Goal: Task Accomplishment & Management: Manage account settings

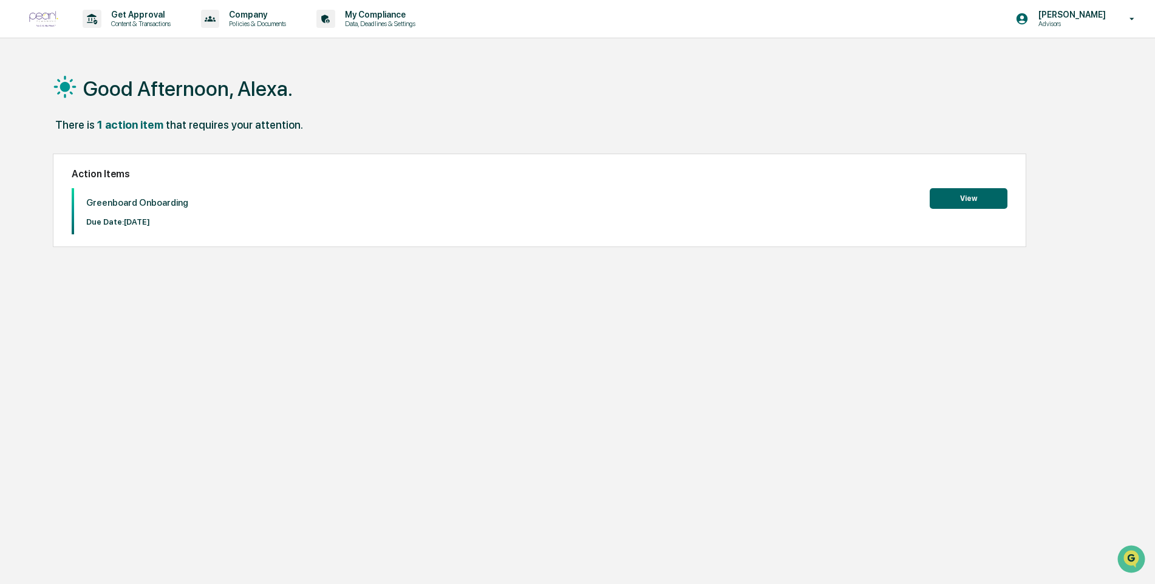
click at [990, 198] on button "View" at bounding box center [968, 198] width 78 height 21
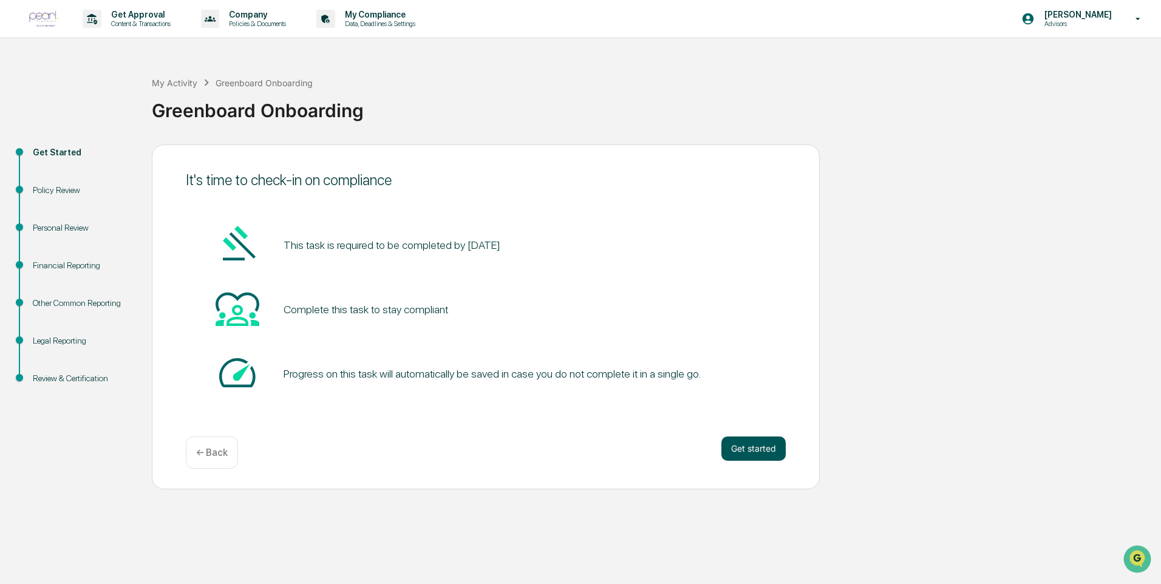
click at [729, 439] on button "Get started" at bounding box center [753, 448] width 64 height 24
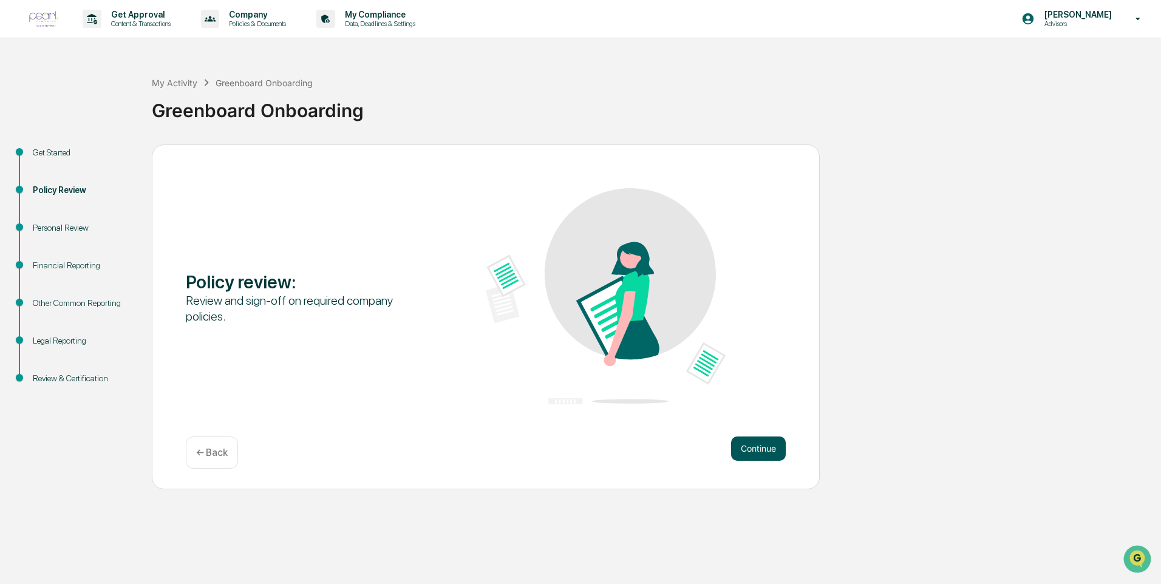
click at [765, 441] on button "Continue" at bounding box center [758, 448] width 55 height 24
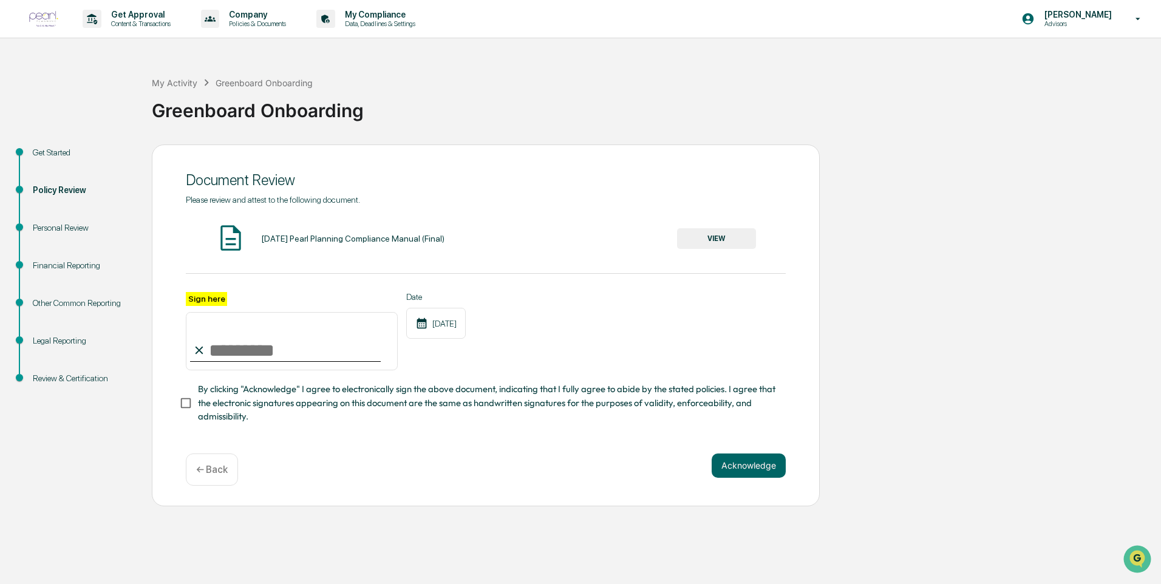
click at [715, 237] on button "VIEW" at bounding box center [716, 238] width 79 height 21
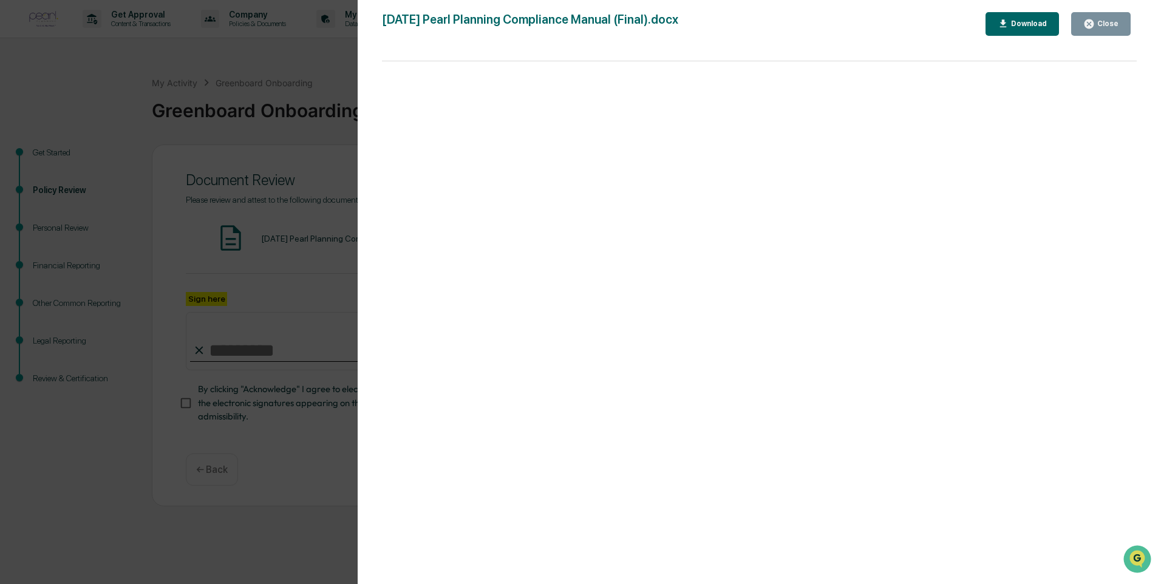
click at [1019, 24] on div "Download" at bounding box center [1027, 23] width 38 height 8
click at [1112, 25] on div "Close" at bounding box center [1106, 23] width 24 height 8
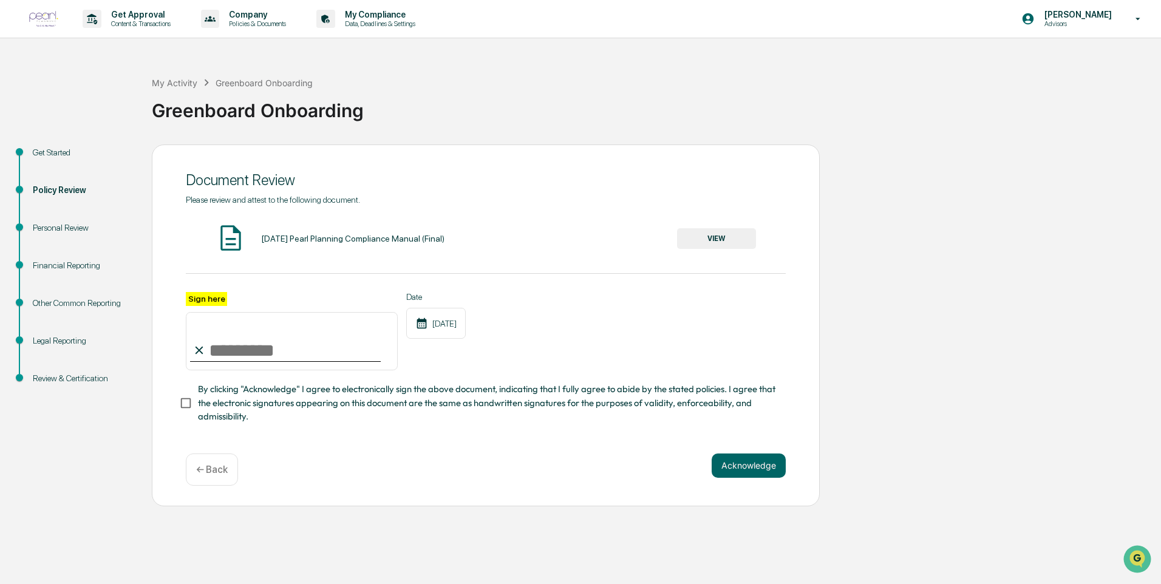
click at [234, 339] on input "Sign here" at bounding box center [292, 341] width 212 height 58
type input "**********"
click at [741, 473] on button "Acknowledge" at bounding box center [748, 465] width 74 height 24
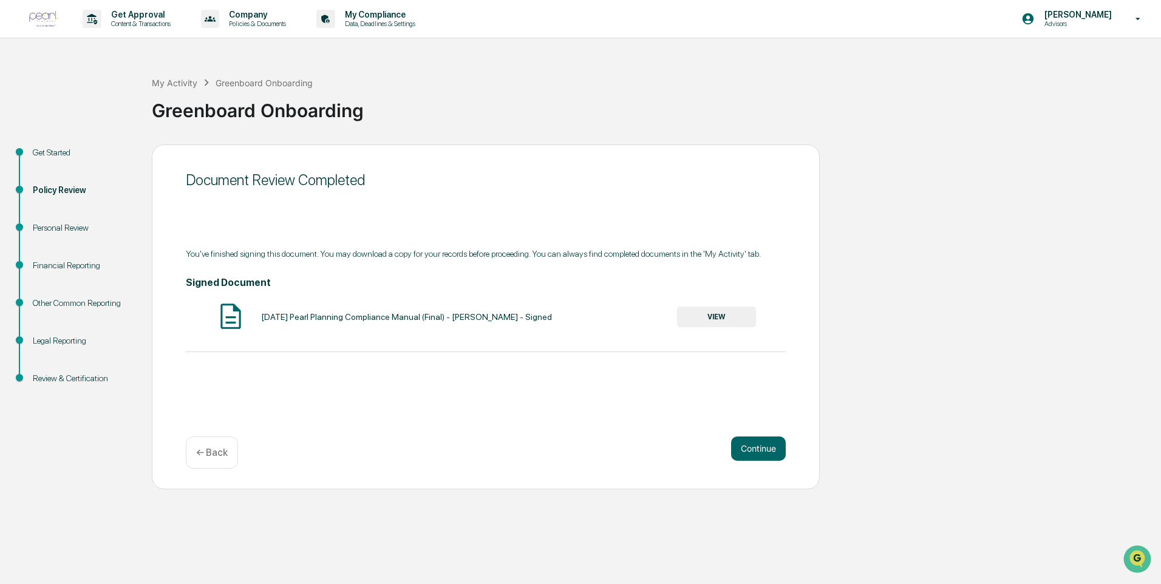
click at [710, 314] on button "VIEW" at bounding box center [716, 317] width 79 height 21
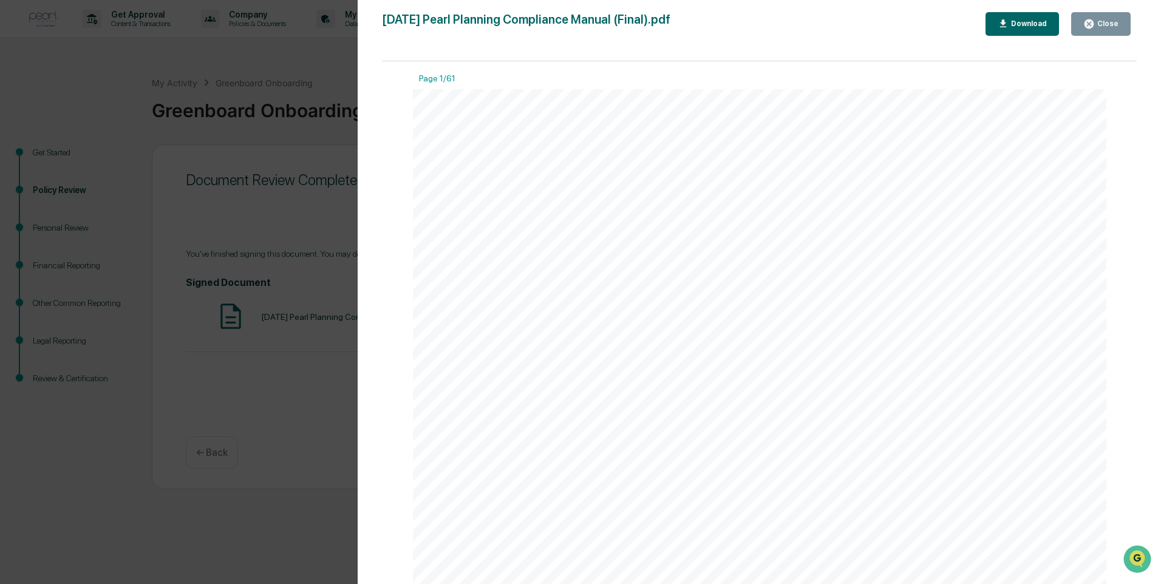
click at [1045, 25] on div "Download" at bounding box center [1027, 23] width 38 height 8
click at [844, 42] on div "[DATE] Pearl Planning Compliance Manual (Final).pdf Close Download Page 1/61 Pe…" at bounding box center [759, 304] width 755 height 584
click at [1090, 26] on icon "button" at bounding box center [1088, 23] width 9 height 9
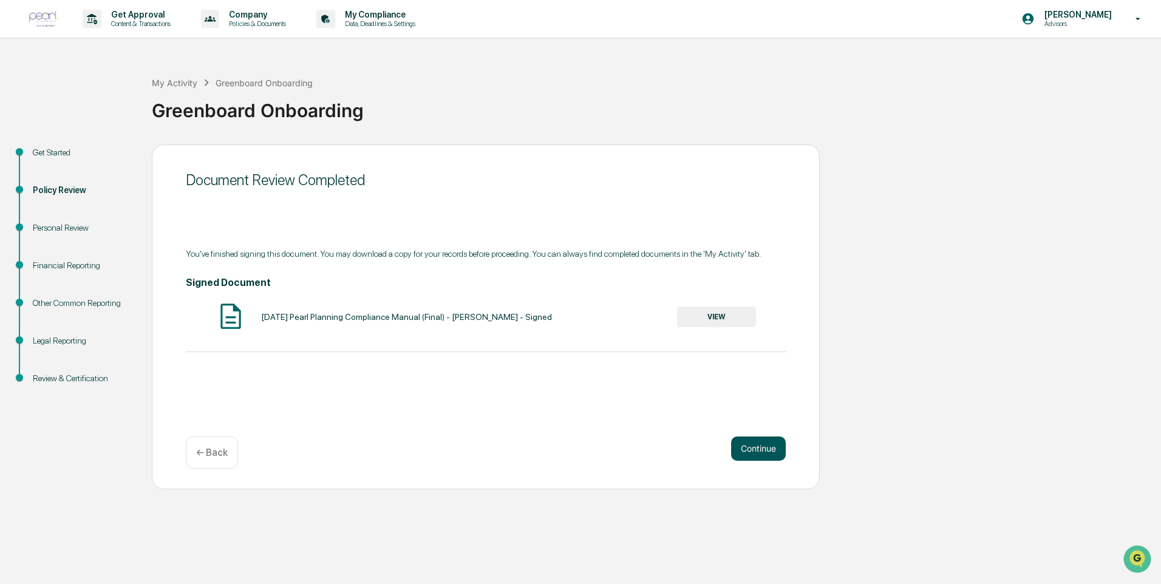
click at [765, 452] on button "Continue" at bounding box center [758, 448] width 55 height 24
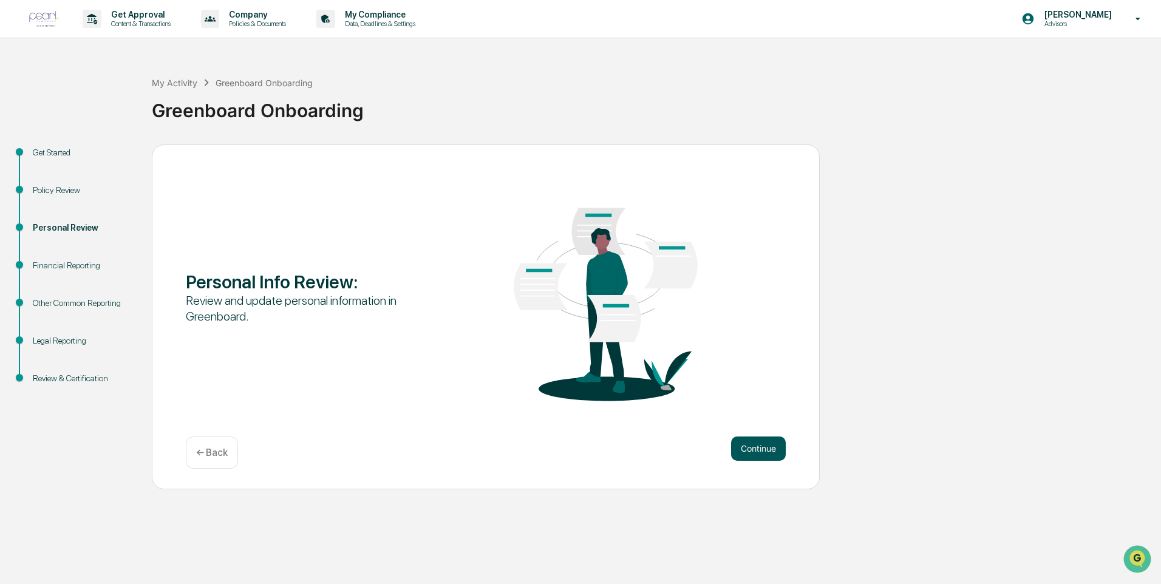
click at [771, 443] on button "Continue" at bounding box center [758, 448] width 55 height 24
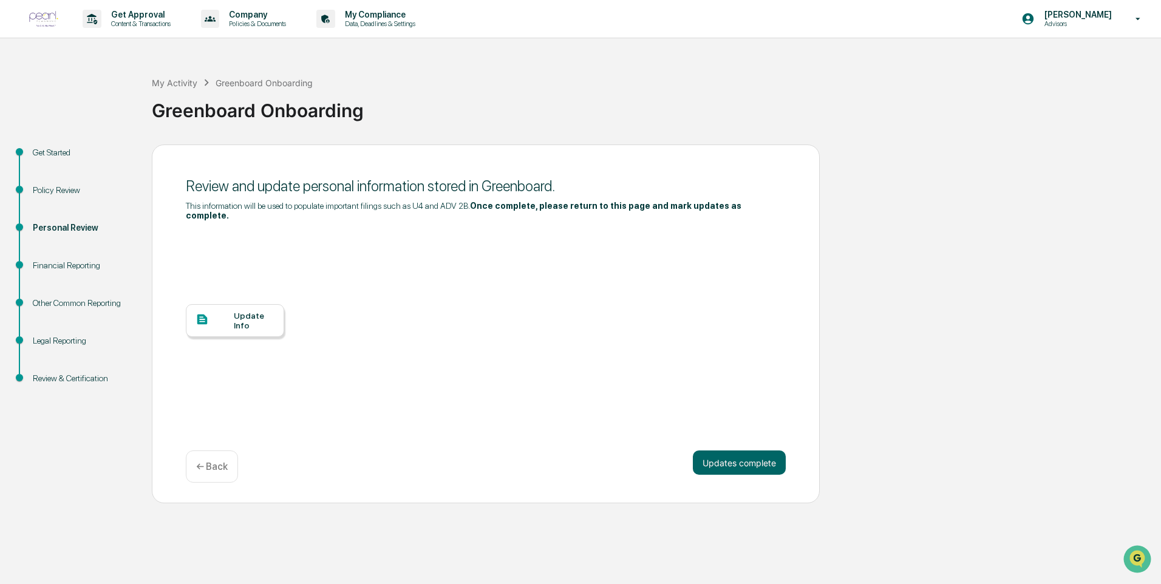
click at [238, 311] on div "Update Info" at bounding box center [254, 320] width 41 height 19
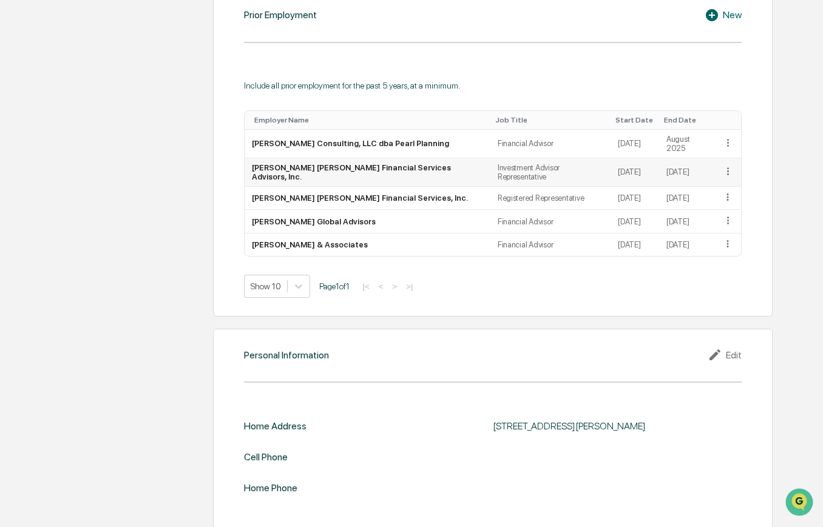
scroll to position [891, 0]
click at [726, 347] on div "Edit" at bounding box center [725, 354] width 34 height 15
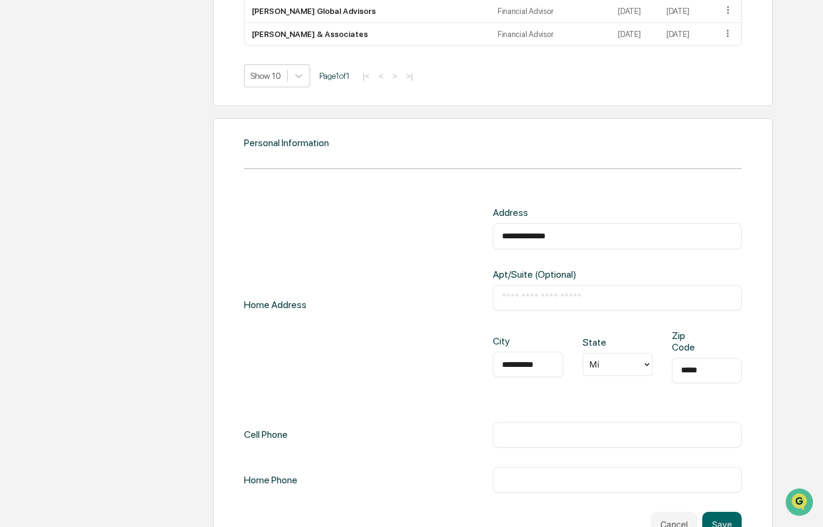
scroll to position [1124, 0]
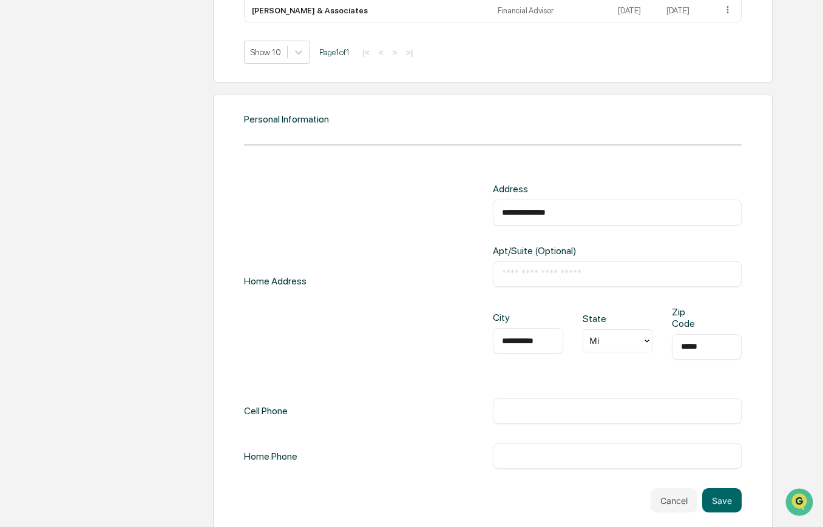
click at [512, 408] on div "​" at bounding box center [617, 411] width 249 height 25
click at [508, 405] on input "text" at bounding box center [617, 411] width 231 height 12
type input "**********"
click at [457, 375] on div "**********" at bounding box center [493, 326] width 498 height 286
click at [722, 490] on button "Save" at bounding box center [721, 501] width 39 height 24
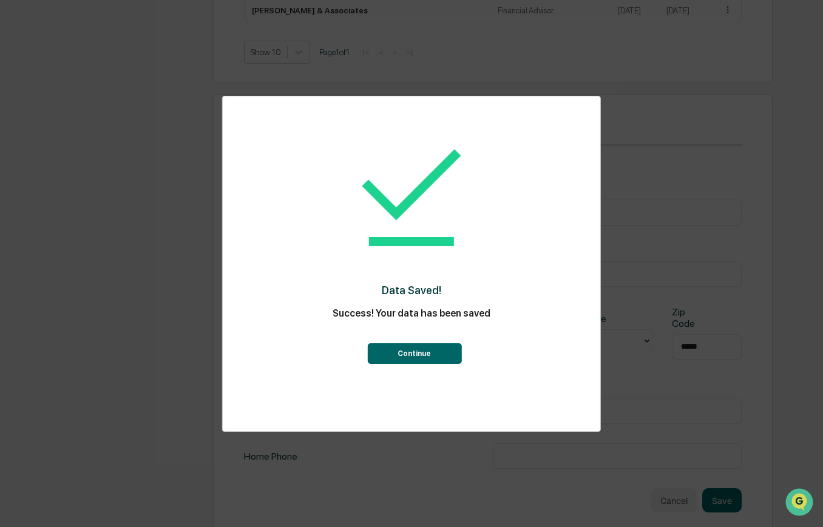
click at [422, 356] on button "Continue" at bounding box center [414, 354] width 94 height 21
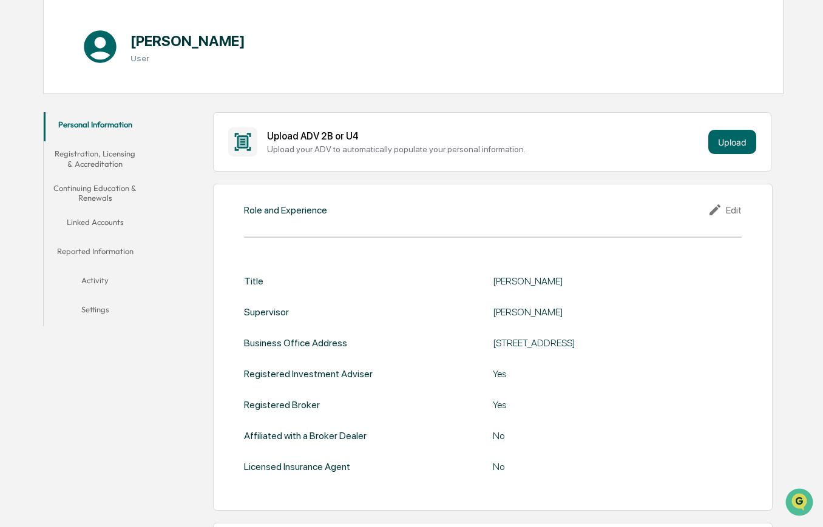
scroll to position [118, 0]
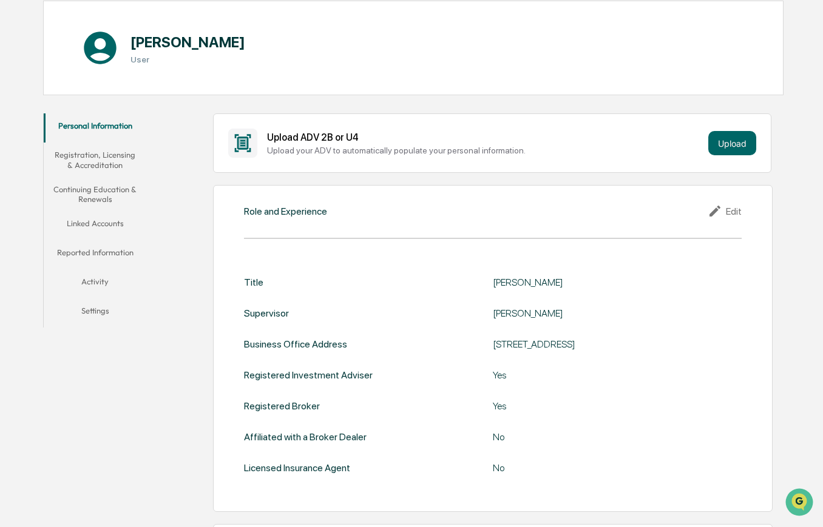
click at [100, 163] on button "Registration, Licensing & Accreditation" at bounding box center [95, 160] width 103 height 35
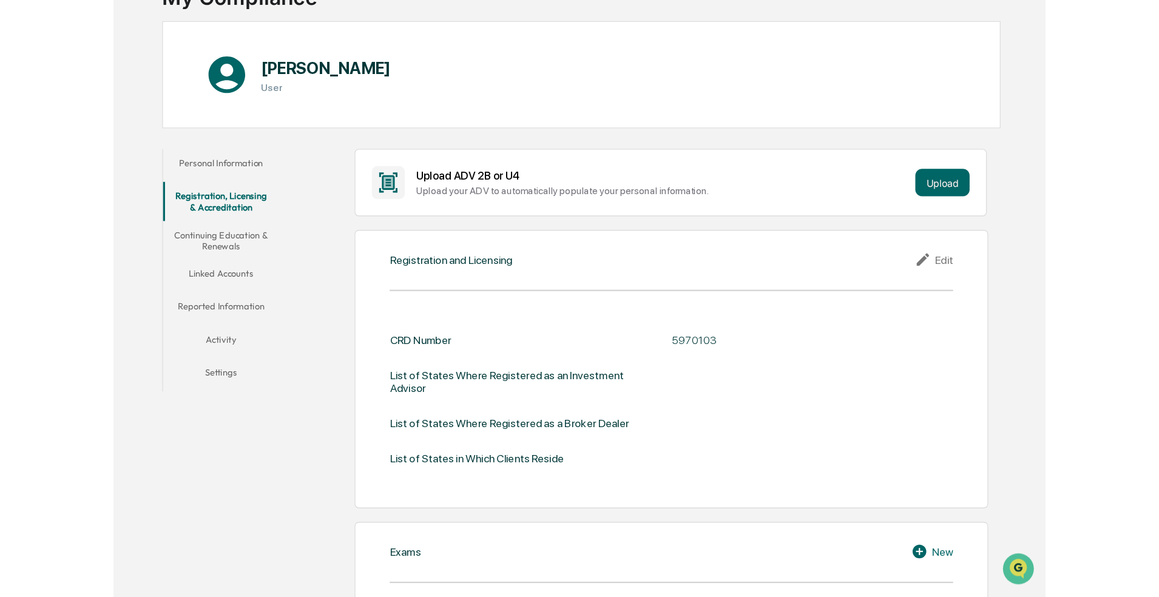
scroll to position [57, 0]
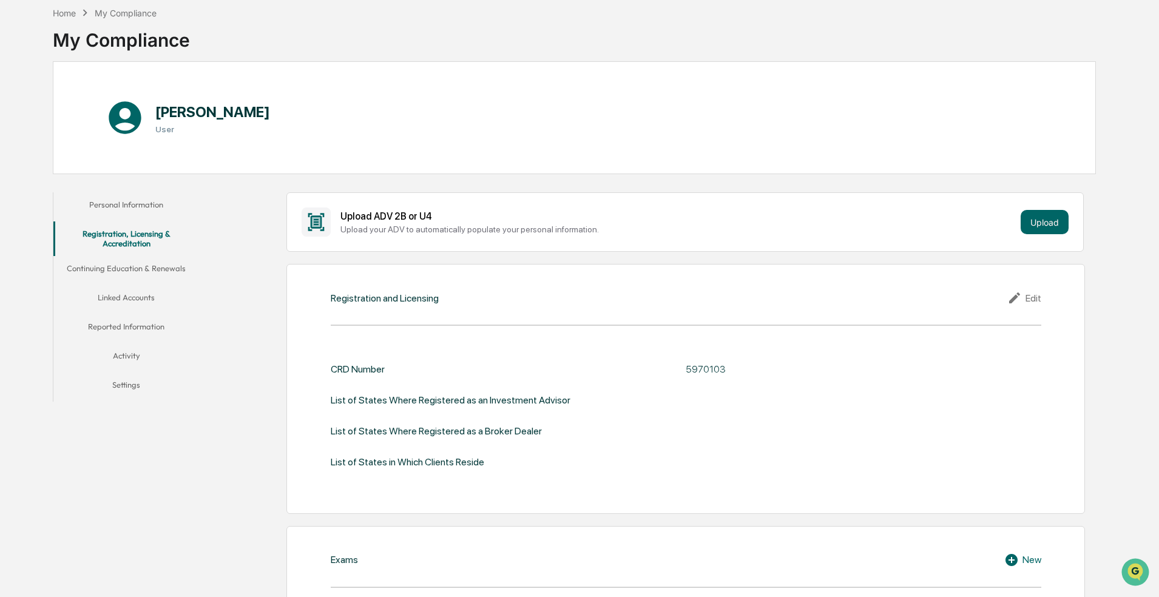
click at [531, 231] on div "Upload your ADV to automatically populate your personal information." at bounding box center [679, 230] width 676 height 10
click at [152, 203] on button "Personal Information" at bounding box center [126, 206] width 146 height 29
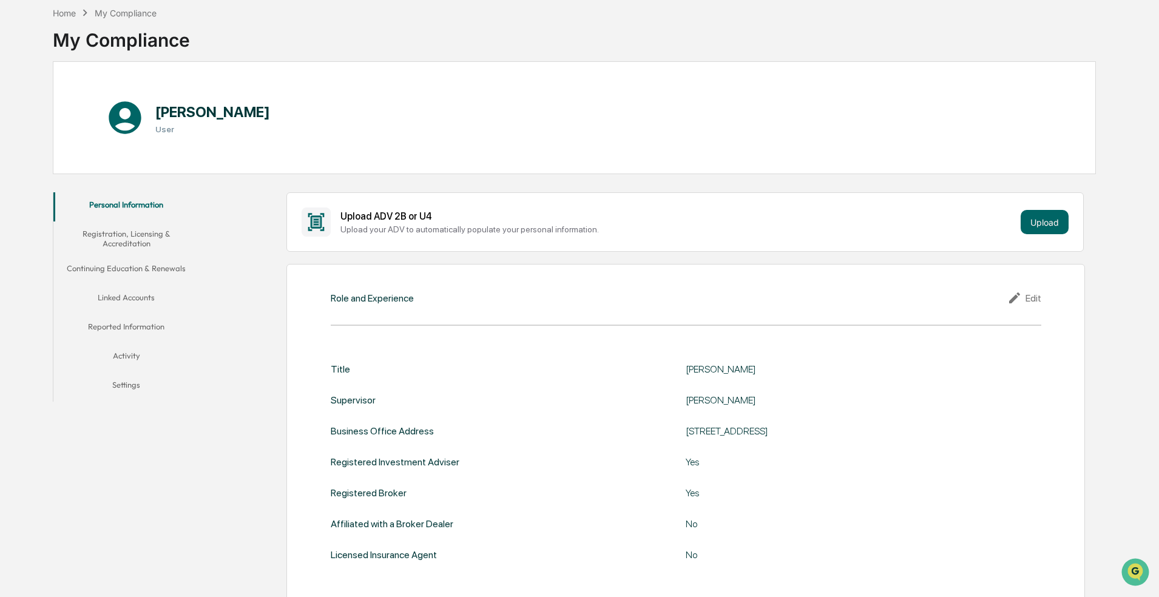
click at [120, 266] on button "Continuing Education & Renewals" at bounding box center [126, 270] width 146 height 29
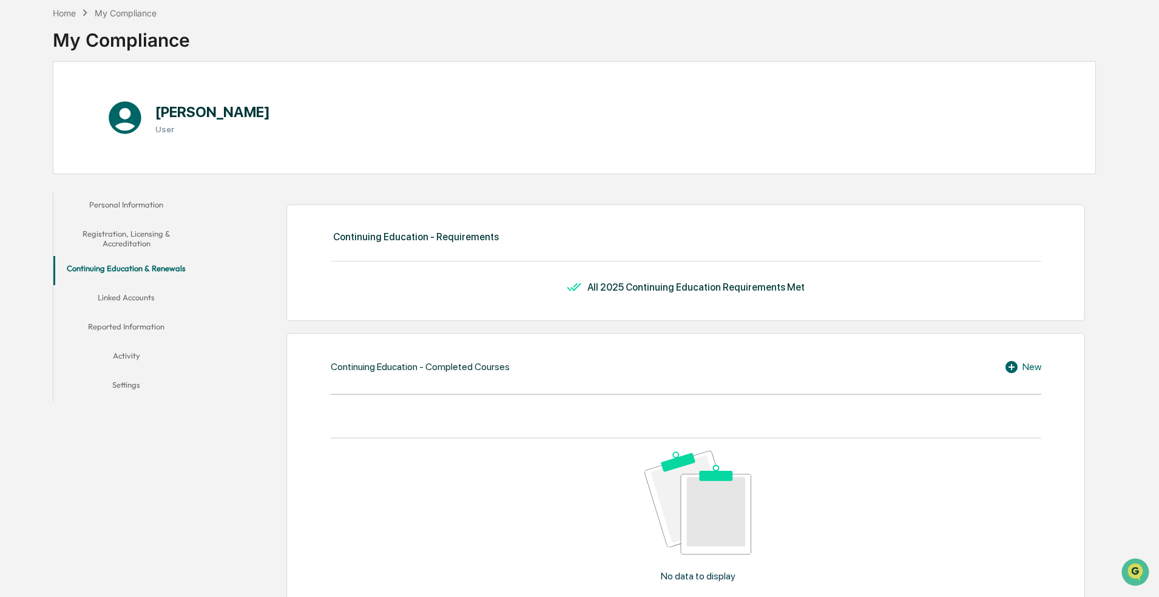
click at [130, 242] on button "Registration, Licensing & Accreditation" at bounding box center [126, 239] width 146 height 35
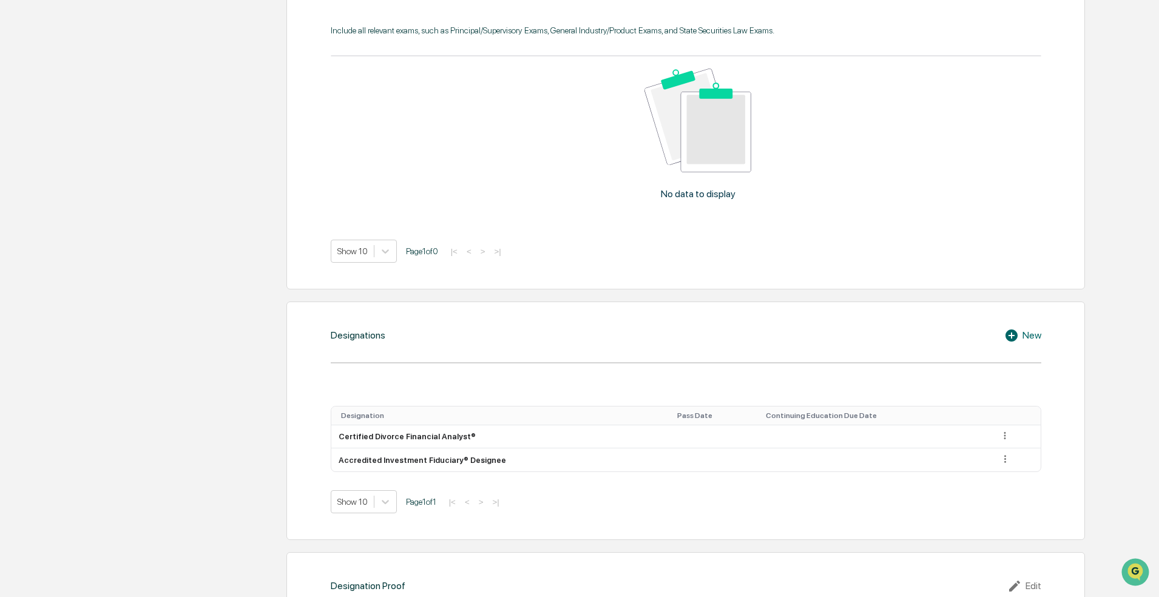
scroll to position [664, 0]
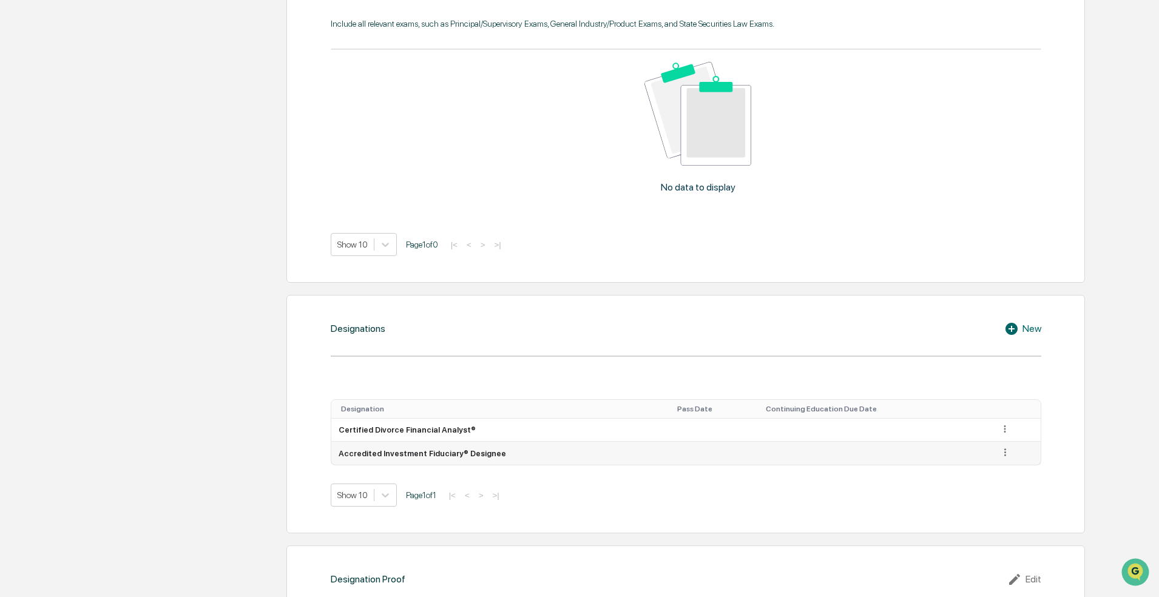
click at [822, 455] on icon at bounding box center [1006, 453] width 12 height 12
click at [822, 487] on div "Delete" at bounding box center [991, 489] width 39 height 19
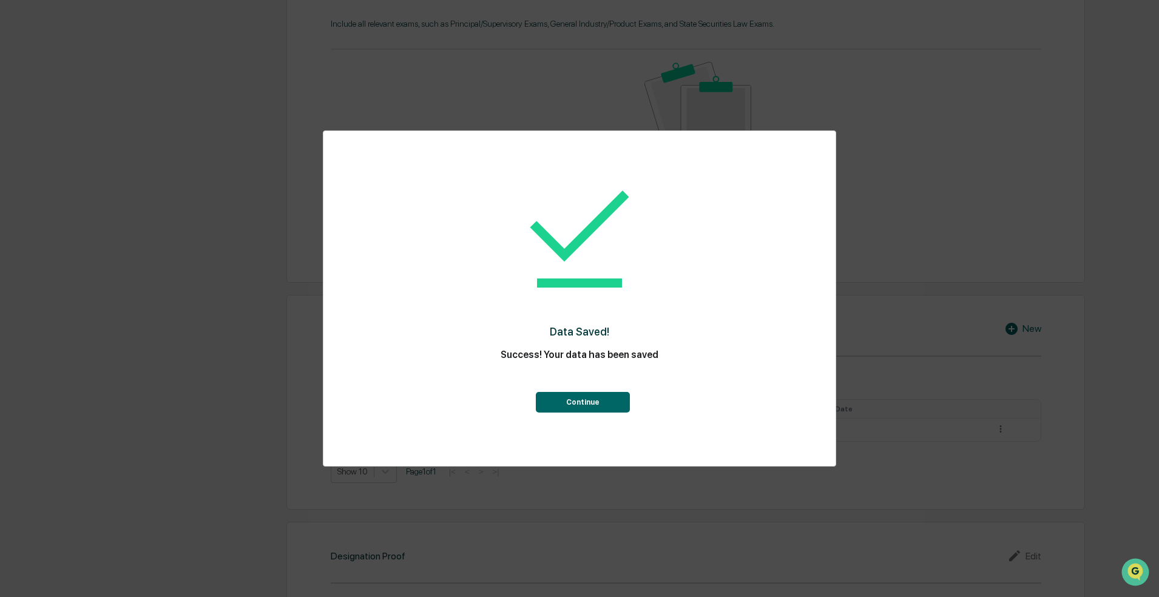
click at [583, 400] on button "Continue" at bounding box center [583, 402] width 94 height 21
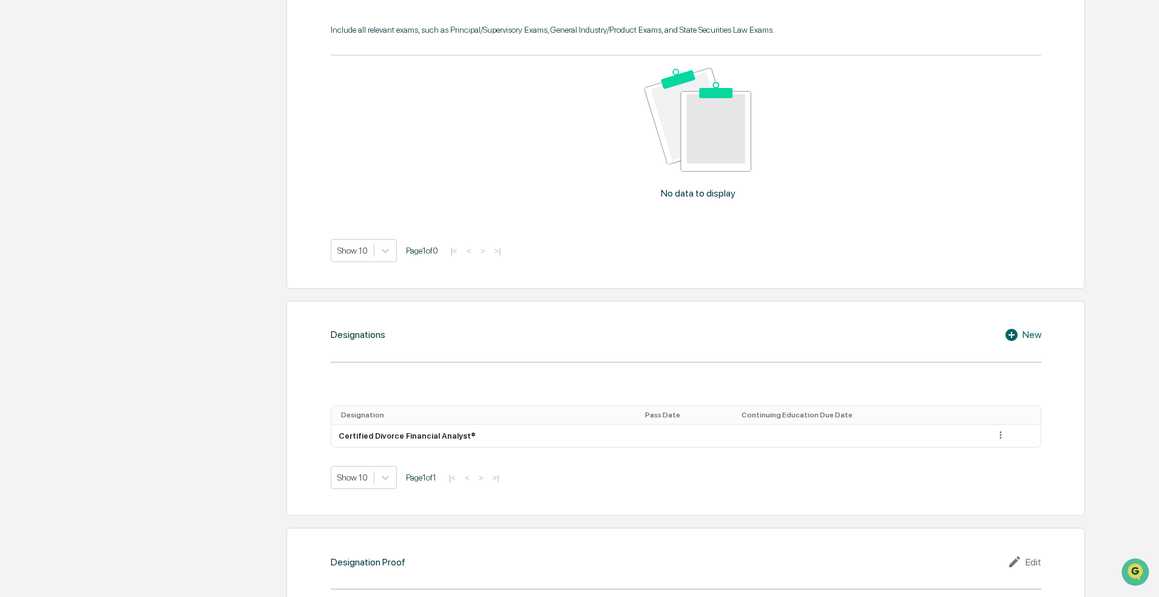
scroll to position [660, 0]
click at [822, 333] on div "New" at bounding box center [1023, 332] width 37 height 15
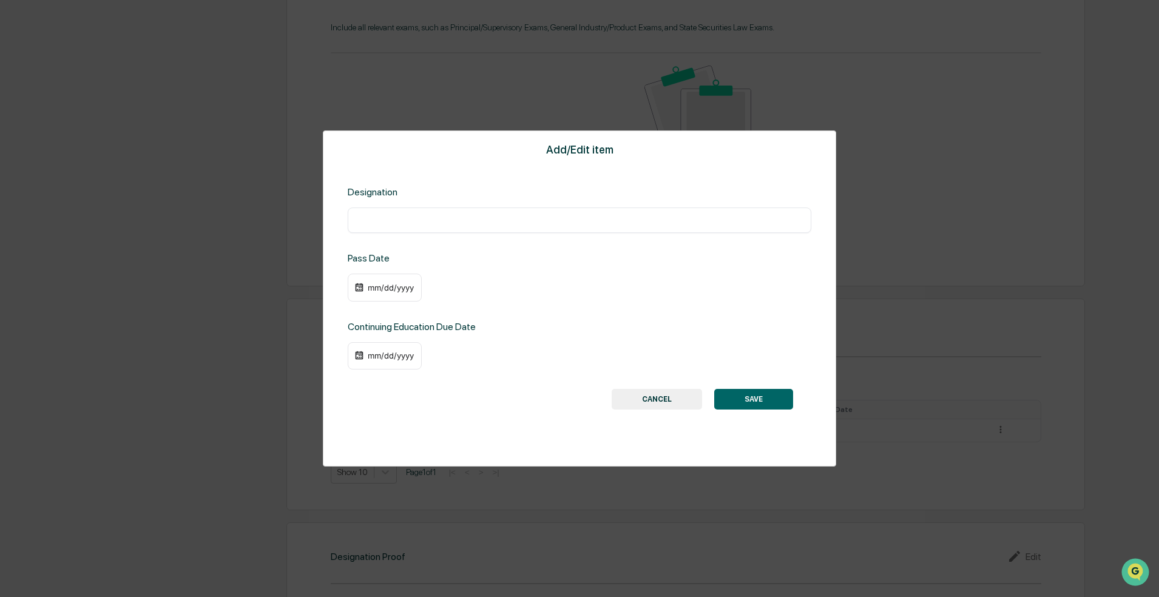
click at [607, 214] on input "text" at bounding box center [580, 220] width 446 height 12
